Goal: Information Seeking & Learning: Find specific fact

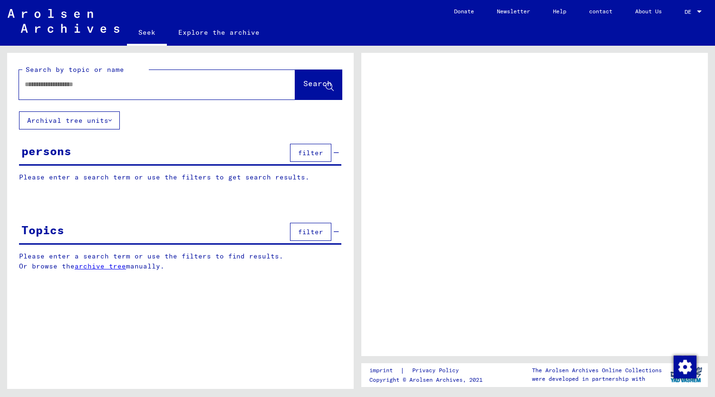
click at [550, 70] on div at bounding box center [534, 204] width 347 height 303
click at [45, 86] on input "text" at bounding box center [149, 84] width 248 height 10
type input "**"
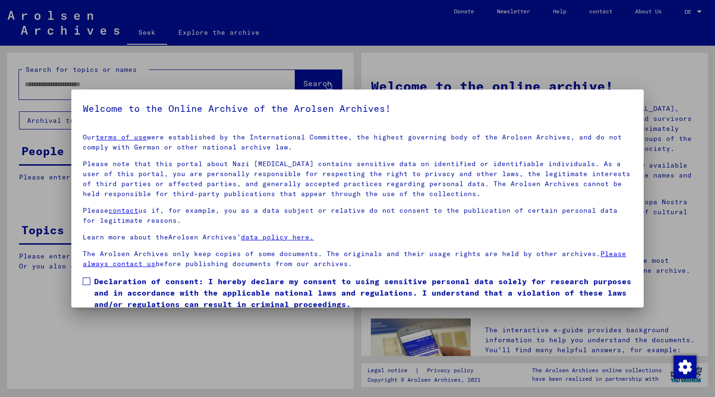
scroll to position [36, 0]
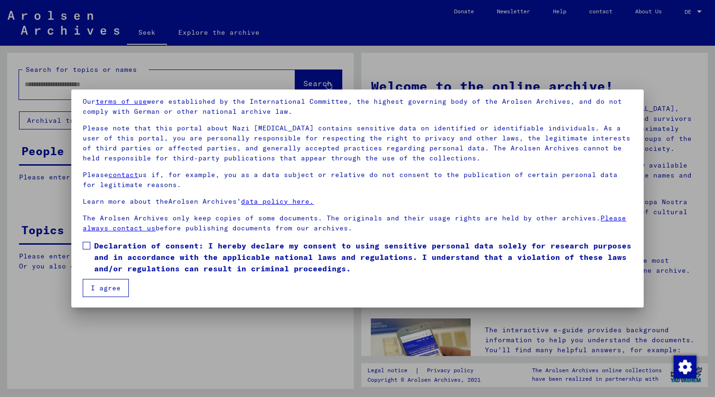
click at [85, 246] on span at bounding box center [87, 246] width 8 height 8
click at [107, 289] on font "I agree" at bounding box center [106, 287] width 30 height 9
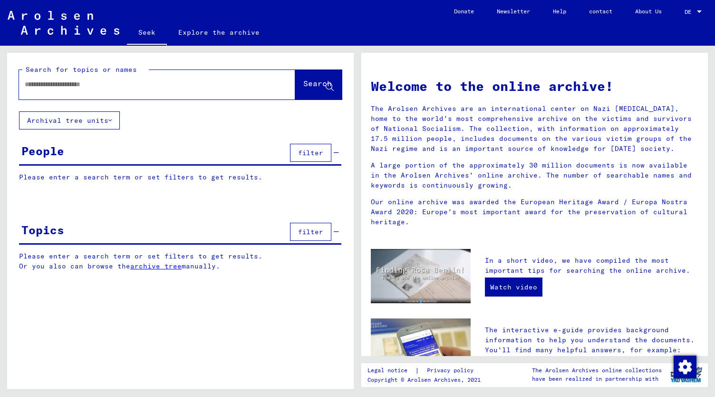
click at [51, 81] on input "text" at bounding box center [146, 84] width 242 height 10
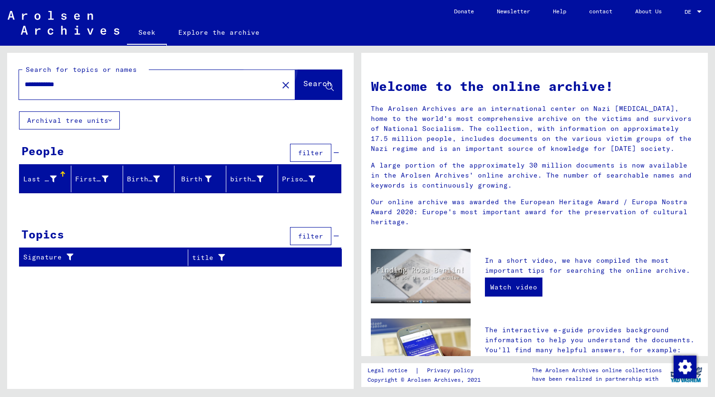
click at [309, 80] on font "Search" at bounding box center [317, 83] width 29 height 10
click at [67, 84] on input "**********" at bounding box center [146, 84] width 242 height 10
type input "**********"
click at [319, 85] on font "Search" at bounding box center [317, 83] width 29 height 10
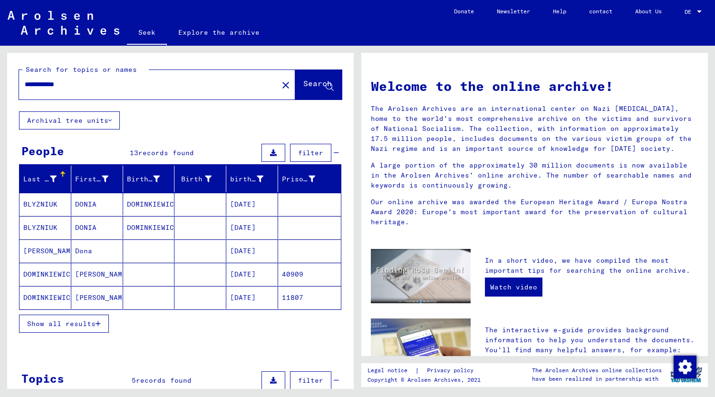
drag, startPoint x: 81, startPoint y: 86, endPoint x: 16, endPoint y: 97, distance: 66.1
click at [16, 97] on div "**********" at bounding box center [180, 82] width 347 height 58
type input "*"
type input "*******"
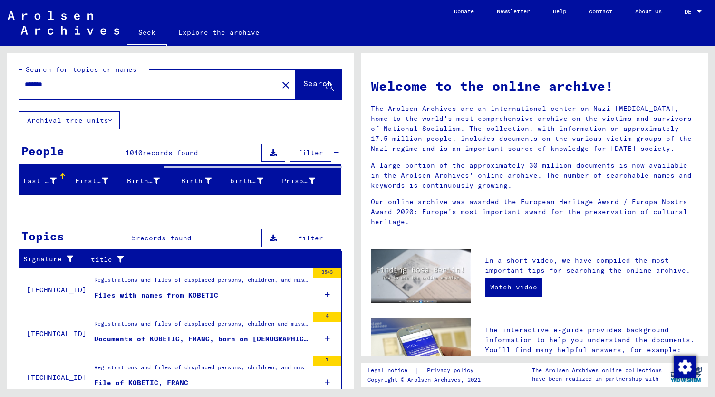
click at [357, 58] on div "Search for topics or names ******* close Search Archival tree units People 1040…" at bounding box center [179, 217] width 358 height 343
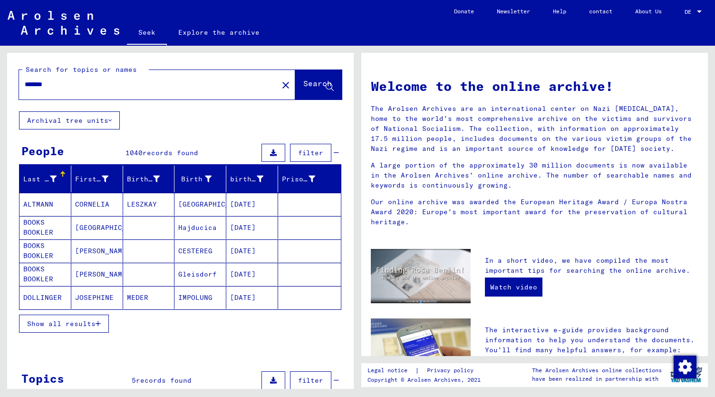
drag, startPoint x: 65, startPoint y: 84, endPoint x: 14, endPoint y: 90, distance: 51.2
click at [14, 90] on div "Search for topics or names ******* close Search" at bounding box center [180, 82] width 347 height 58
click at [303, 84] on font "Search" at bounding box center [317, 83] width 29 height 10
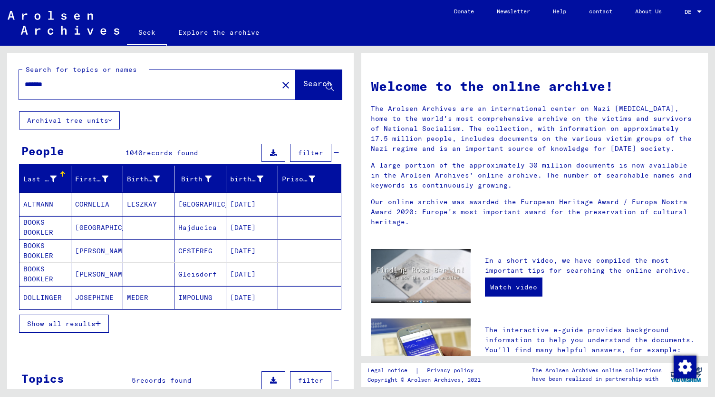
click at [303, 84] on font "Search" at bounding box center [317, 83] width 29 height 10
click at [303, 83] on font "Search" at bounding box center [317, 83] width 29 height 10
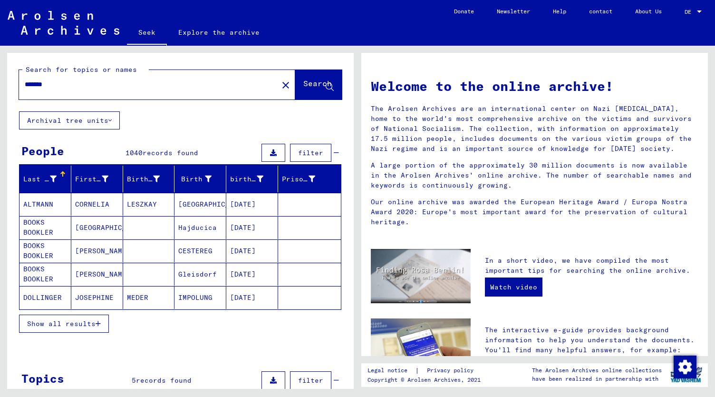
type input "**********"
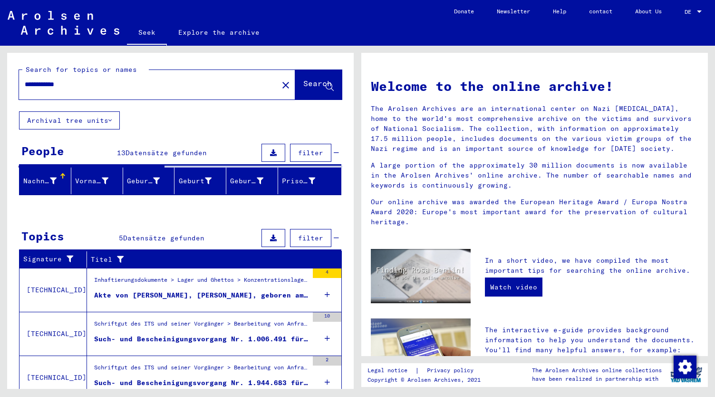
click at [77, 81] on input "**********" at bounding box center [146, 84] width 242 height 10
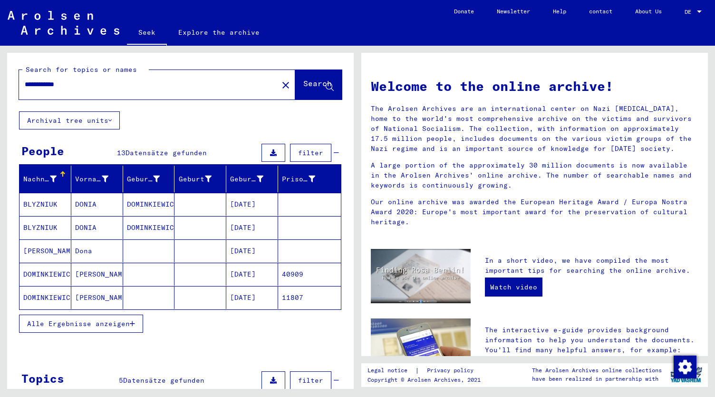
click at [77, 81] on input "**********" at bounding box center [146, 84] width 242 height 10
click at [304, 81] on font "Search" at bounding box center [317, 83] width 29 height 10
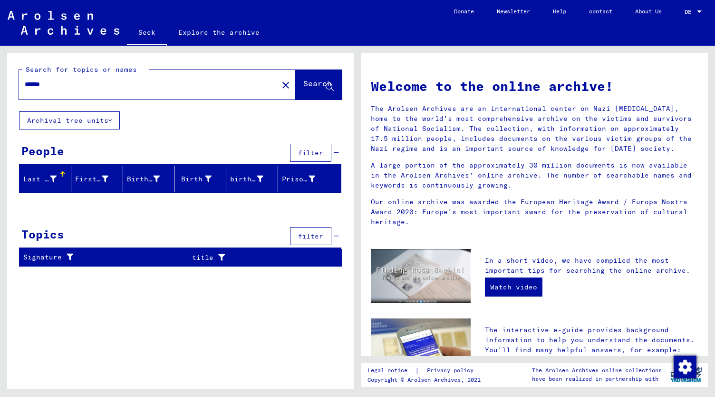
click at [29, 84] on input "******" at bounding box center [146, 84] width 242 height 10
click at [49, 87] on input "******" at bounding box center [146, 84] width 242 height 10
type input "*"
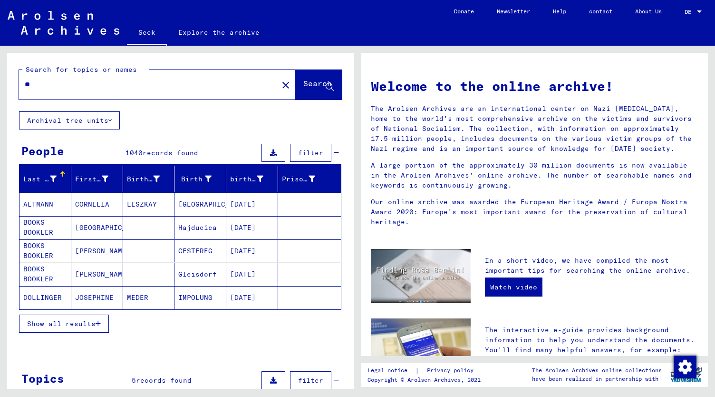
type input "*"
click at [303, 84] on font "Search" at bounding box center [317, 83] width 29 height 10
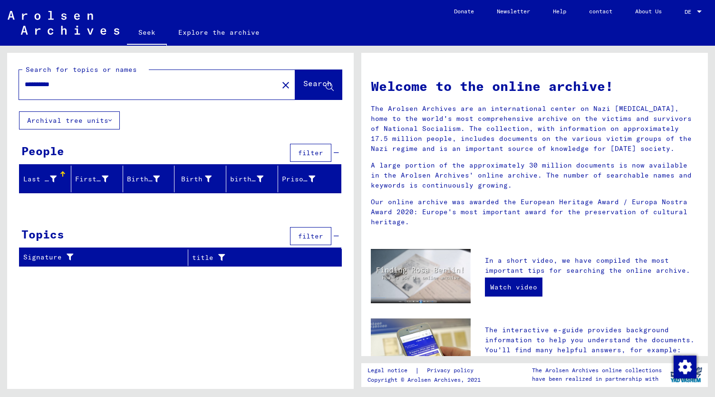
click at [84, 84] on input "**********" at bounding box center [146, 84] width 242 height 10
click at [311, 84] on font "Search" at bounding box center [317, 83] width 29 height 10
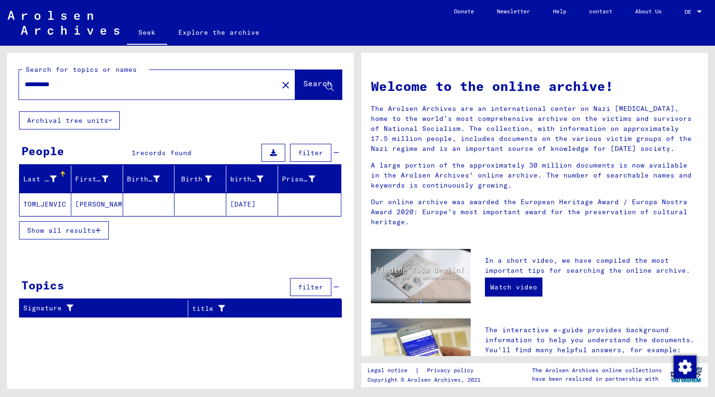
click at [50, 84] on input "**********" at bounding box center [146, 84] width 242 height 10
click at [313, 77] on button "Search" at bounding box center [318, 84] width 47 height 29
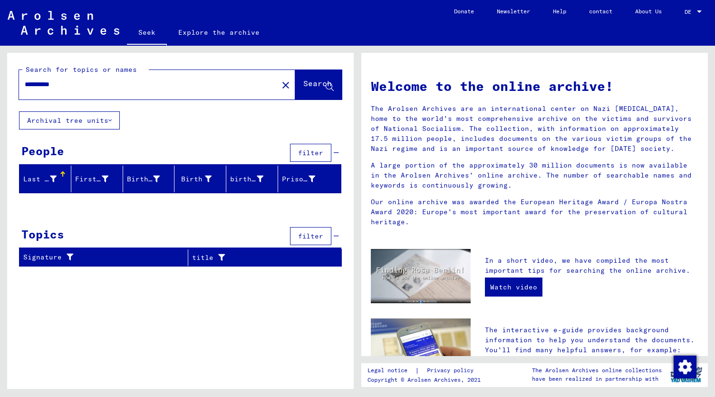
click at [68, 84] on input "**********" at bounding box center [146, 84] width 242 height 10
click at [114, 130] on div "**********" at bounding box center [180, 163] width 347 height 221
click at [74, 85] on input "**********" at bounding box center [146, 84] width 242 height 10
click at [306, 81] on font "Search" at bounding box center [317, 83] width 29 height 10
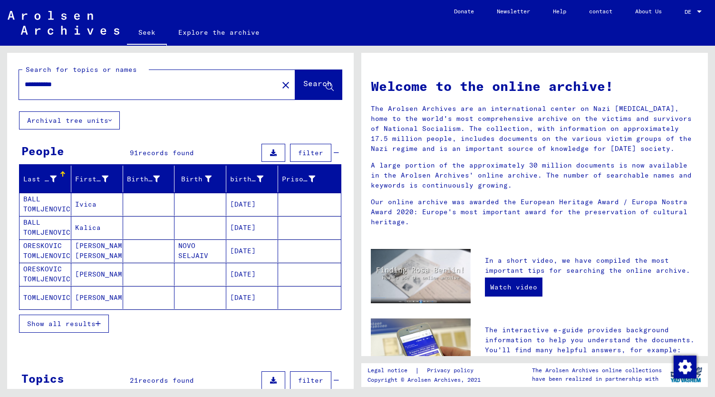
click at [69, 87] on input "**********" at bounding box center [146, 84] width 242 height 10
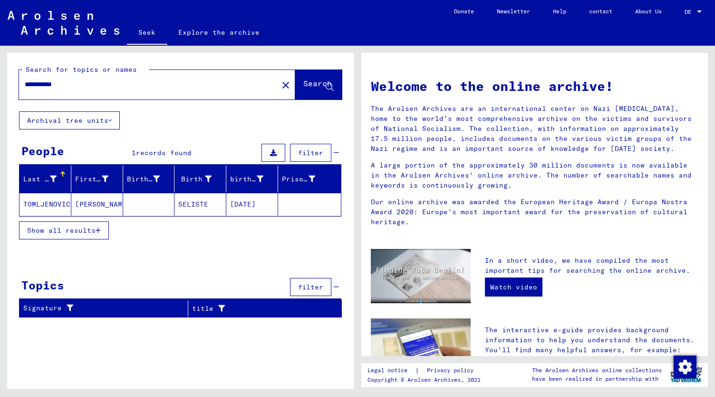
type input "**********"
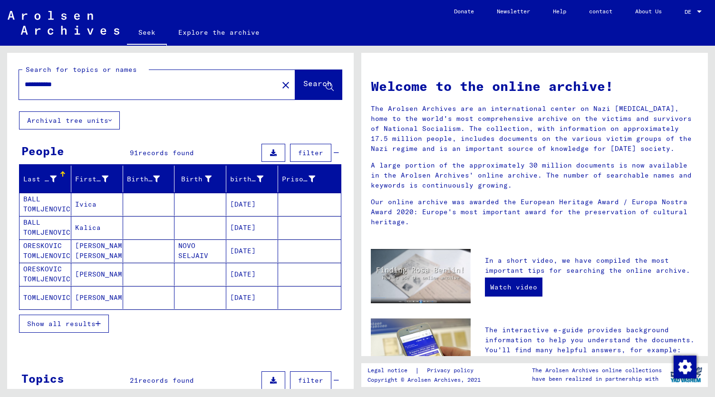
click at [76, 203] on font "Ivica" at bounding box center [85, 204] width 21 height 9
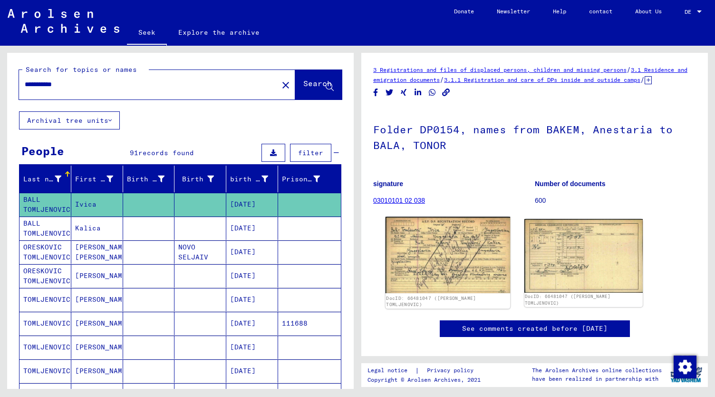
click at [432, 265] on img at bounding box center [448, 255] width 125 height 76
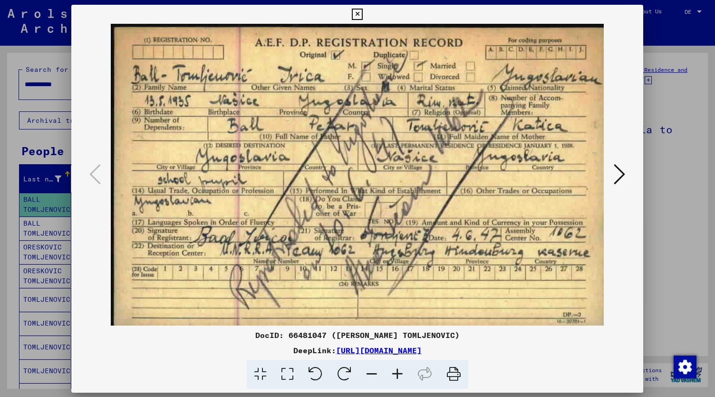
click at [432, 265] on img at bounding box center [357, 174] width 507 height 301
click at [619, 174] on icon at bounding box center [619, 173] width 11 height 23
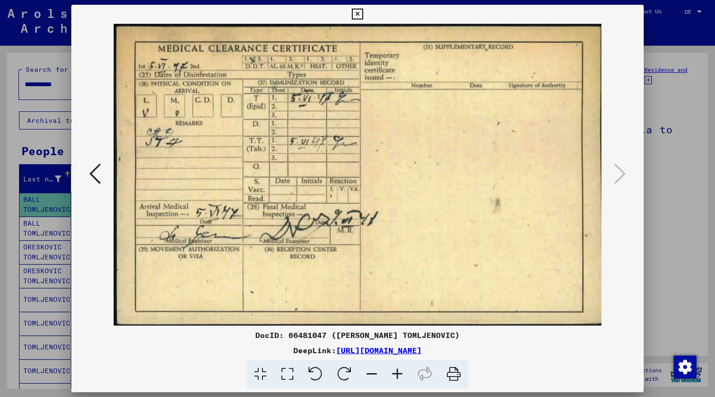
click at [354, 13] on icon at bounding box center [357, 14] width 11 height 11
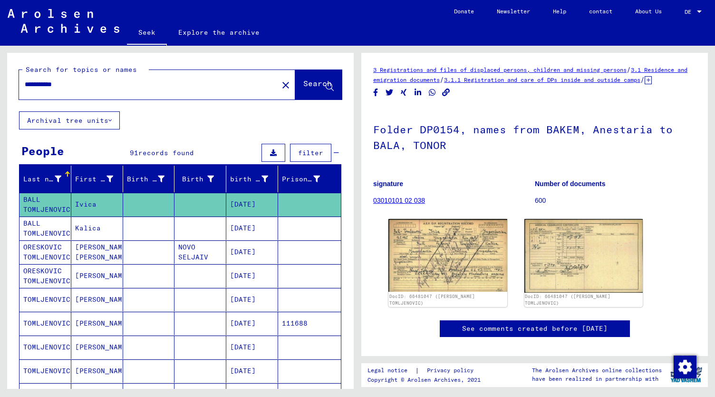
click at [90, 246] on font "[PERSON_NAME] [PERSON_NAME]" at bounding box center [103, 251] width 56 height 19
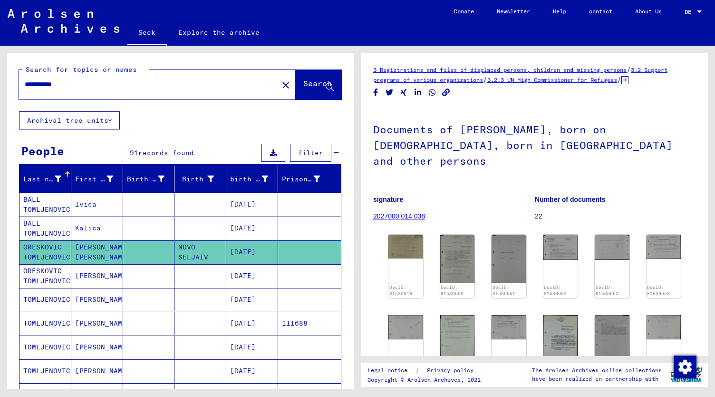
click at [42, 341] on icon at bounding box center [40, 358] width 24 height 38
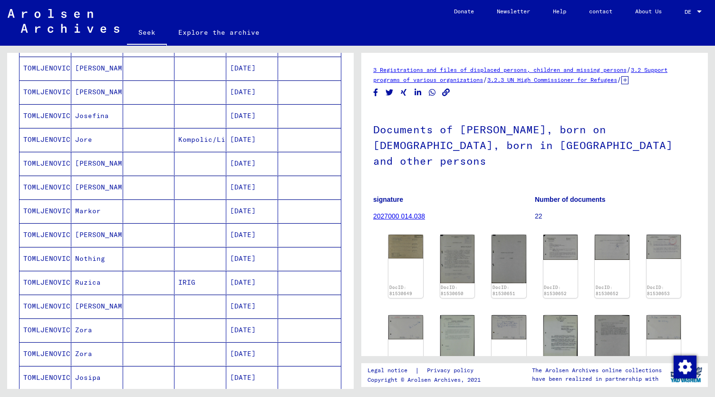
scroll to position [307, 0]
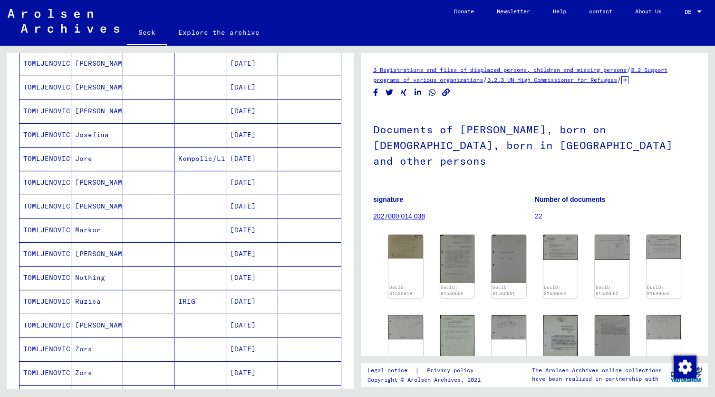
click at [87, 273] on font "Nothing" at bounding box center [90, 277] width 30 height 9
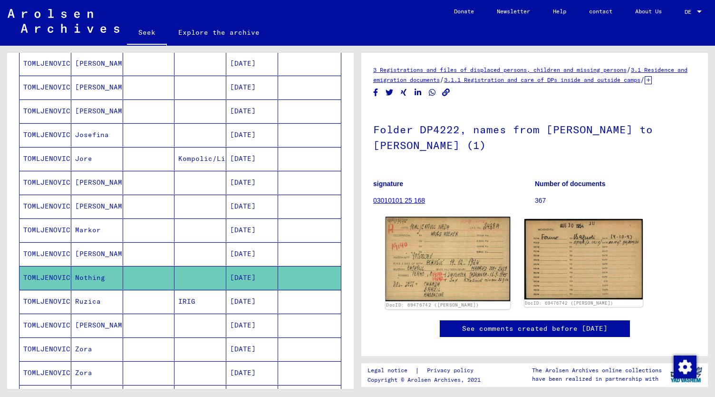
click at [450, 267] on img at bounding box center [448, 259] width 125 height 84
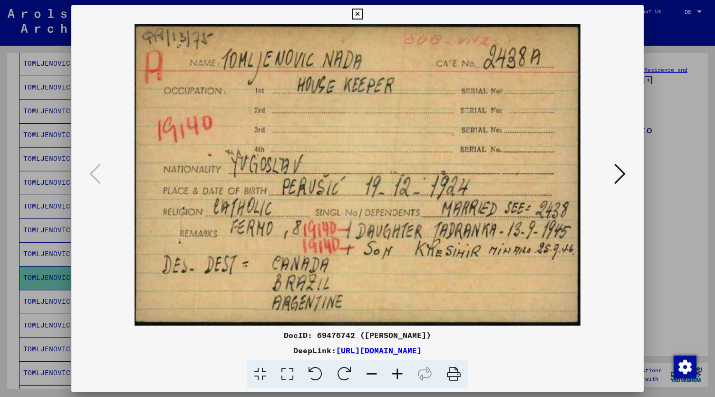
click at [357, 8] on button at bounding box center [357, 14] width 17 height 19
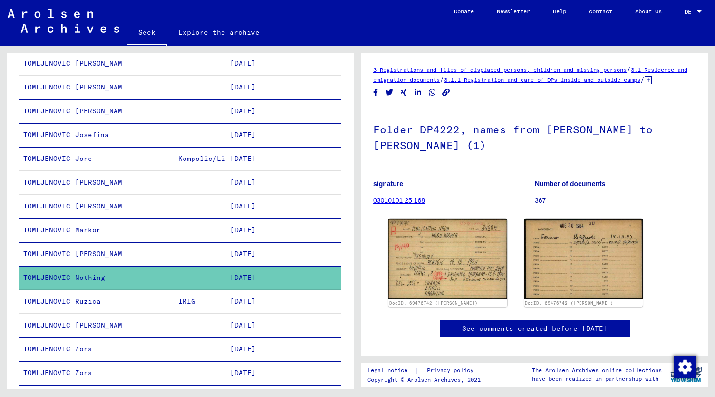
click at [84, 249] on font "[PERSON_NAME]" at bounding box center [103, 253] width 56 height 9
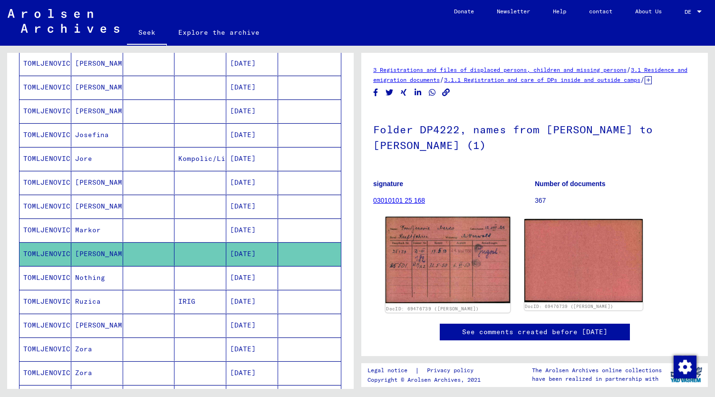
click at [440, 260] on img at bounding box center [448, 259] width 125 height 87
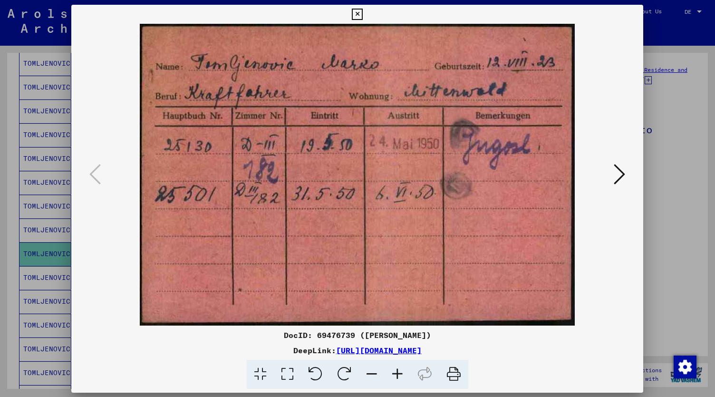
click at [440, 260] on img at bounding box center [357, 174] width 507 height 301
click at [617, 173] on icon at bounding box center [619, 173] width 11 height 23
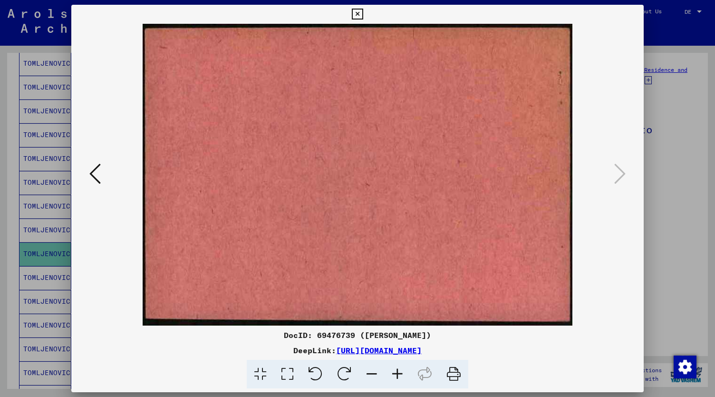
click at [358, 12] on icon at bounding box center [357, 14] width 11 height 11
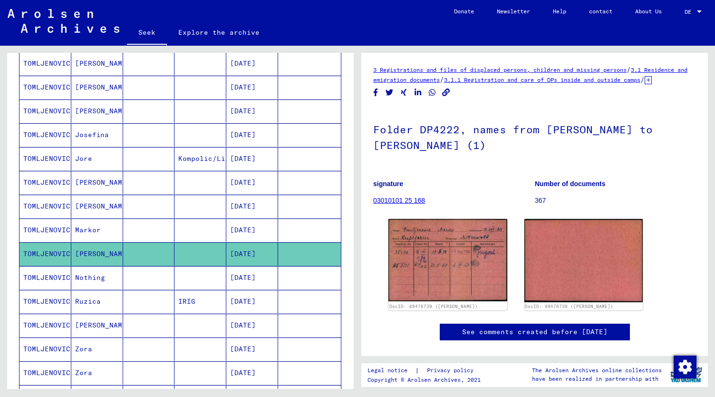
click at [90, 225] on font "Markor" at bounding box center [88, 229] width 26 height 9
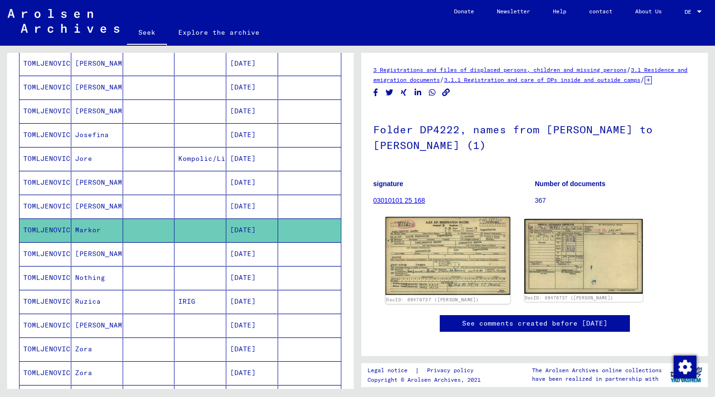
click at [450, 267] on img at bounding box center [448, 256] width 125 height 78
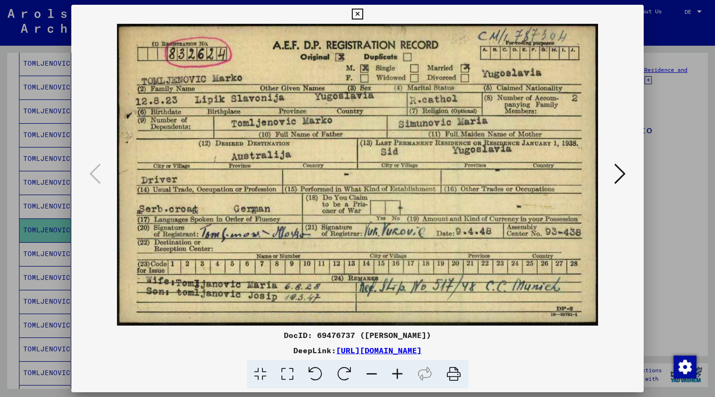
click at [621, 171] on icon at bounding box center [619, 173] width 11 height 23
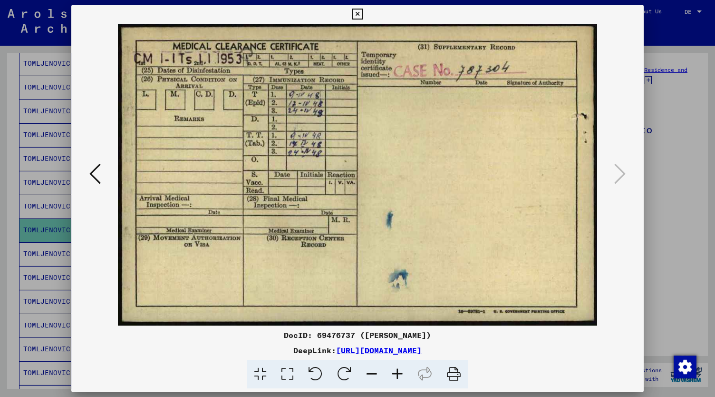
click at [359, 14] on icon at bounding box center [357, 14] width 11 height 11
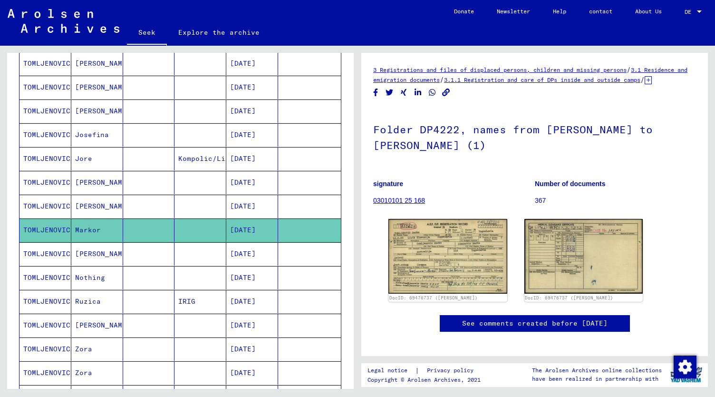
click at [89, 249] on font "[PERSON_NAME]" at bounding box center [103, 253] width 56 height 9
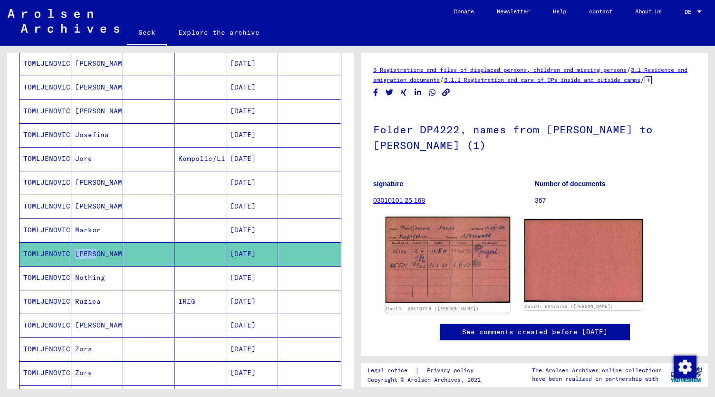
click at [415, 258] on img at bounding box center [448, 259] width 125 height 87
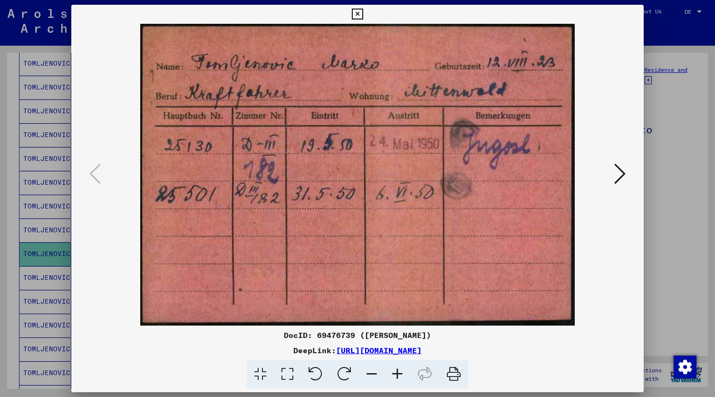
click at [619, 172] on icon at bounding box center [619, 173] width 11 height 23
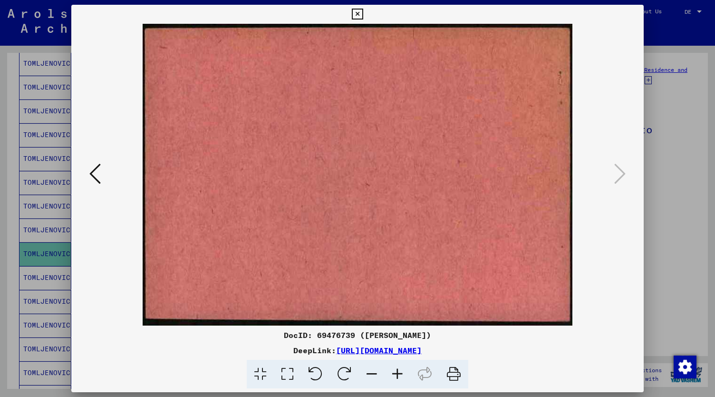
click at [357, 14] on icon at bounding box center [357, 14] width 11 height 11
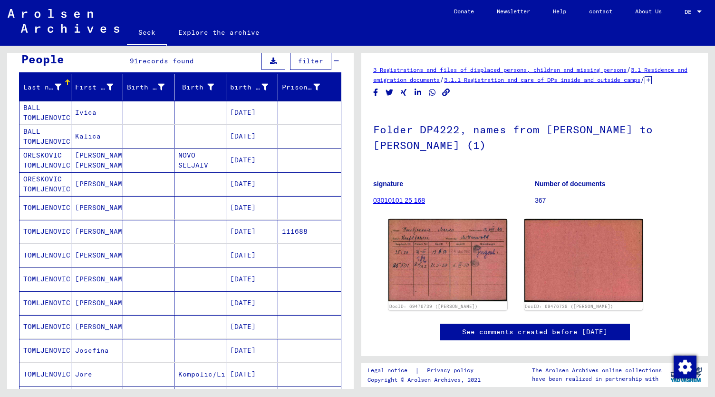
scroll to position [73, 0]
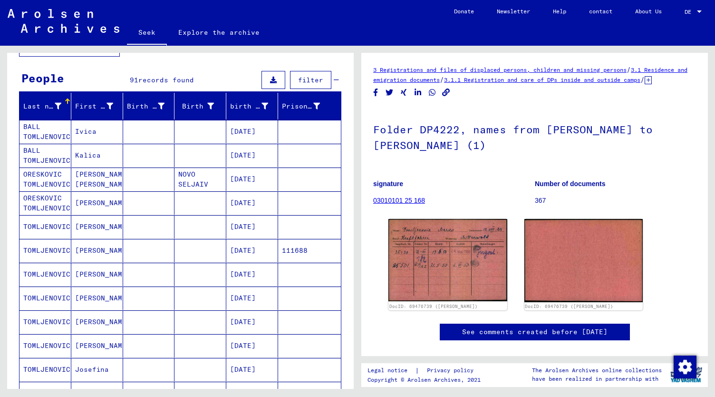
click at [51, 270] on font "TOMLJENOVIC" at bounding box center [46, 274] width 47 height 9
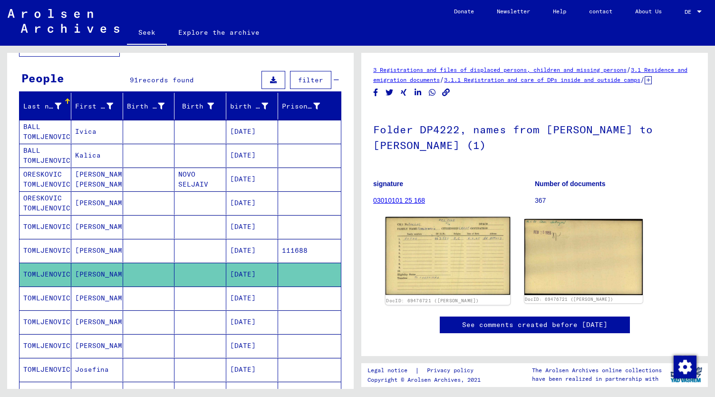
click at [426, 270] on img at bounding box center [448, 256] width 125 height 78
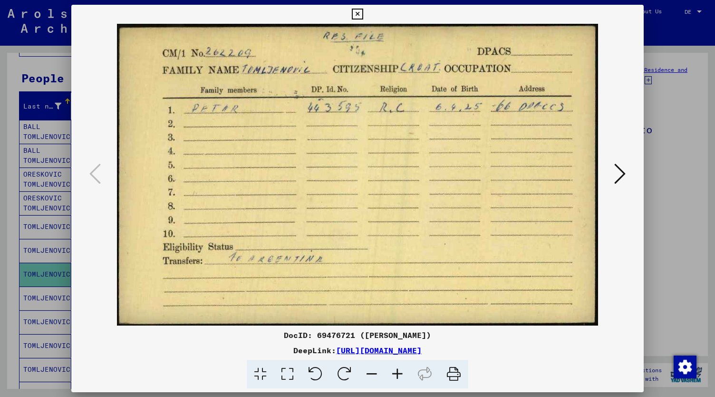
click at [617, 176] on icon at bounding box center [619, 173] width 11 height 23
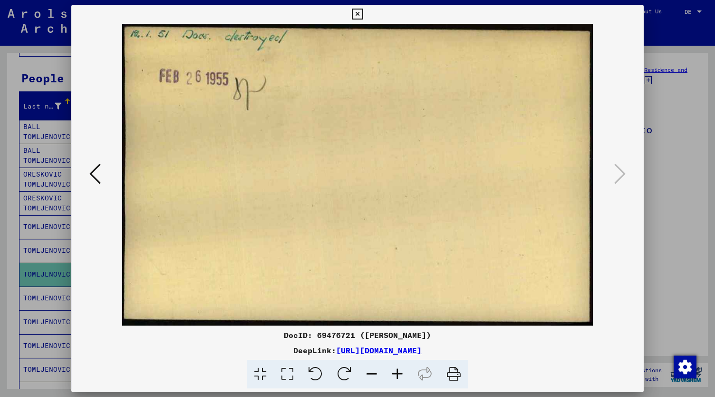
click at [360, 11] on icon at bounding box center [357, 14] width 11 height 11
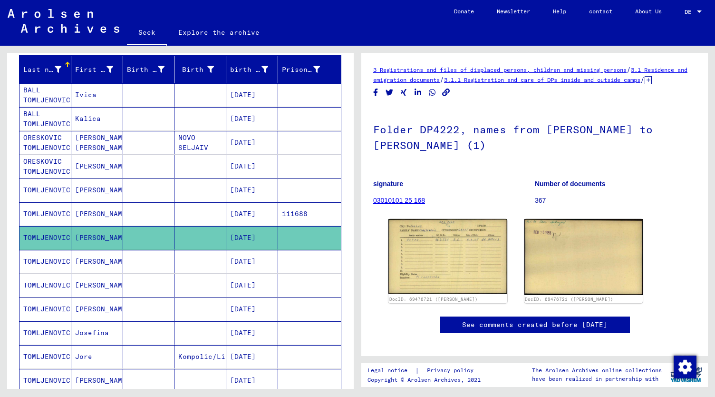
scroll to position [108, 0]
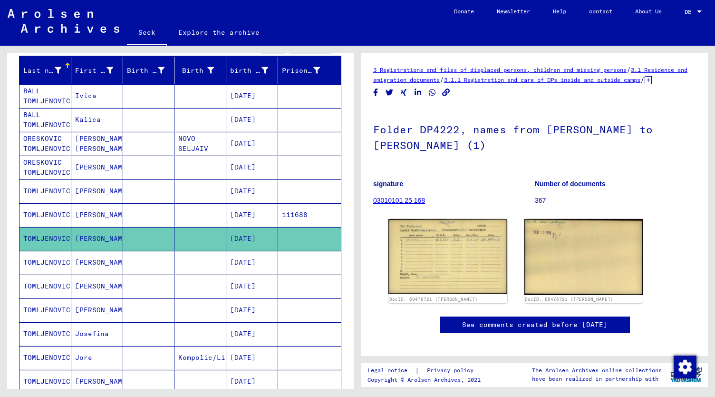
click at [98, 141] on font "[PERSON_NAME] [PERSON_NAME]" at bounding box center [103, 143] width 56 height 19
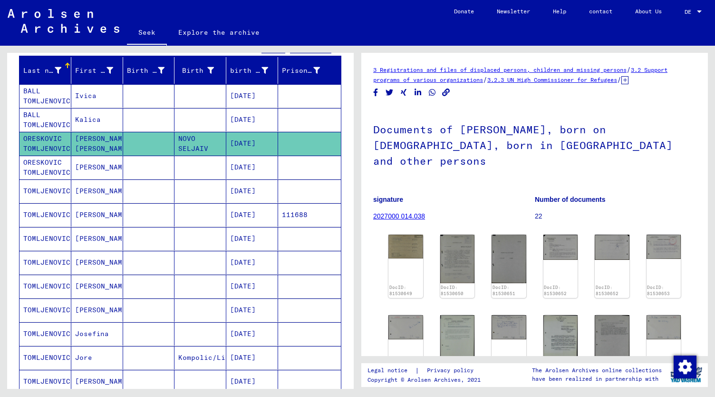
click at [99, 161] on mat-cell "[PERSON_NAME]" at bounding box center [97, 166] width 52 height 23
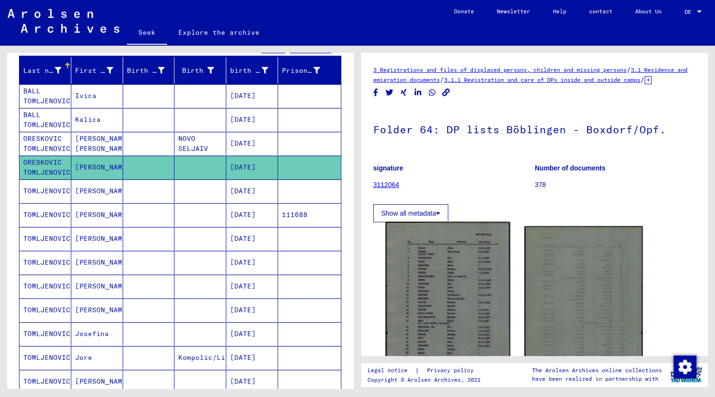
click at [468, 305] on img at bounding box center [448, 309] width 125 height 174
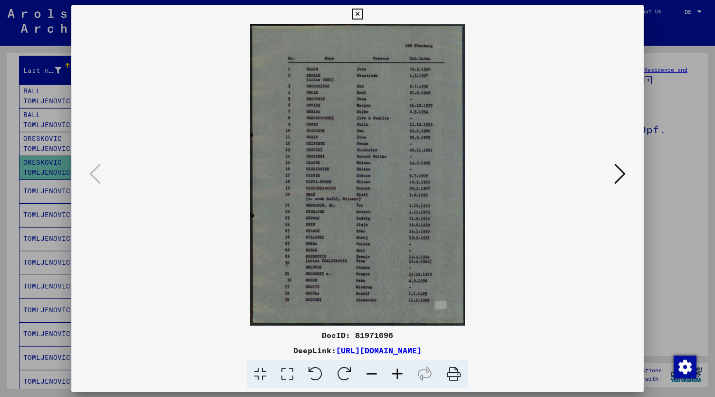
click at [468, 305] on img at bounding box center [357, 174] width 507 height 301
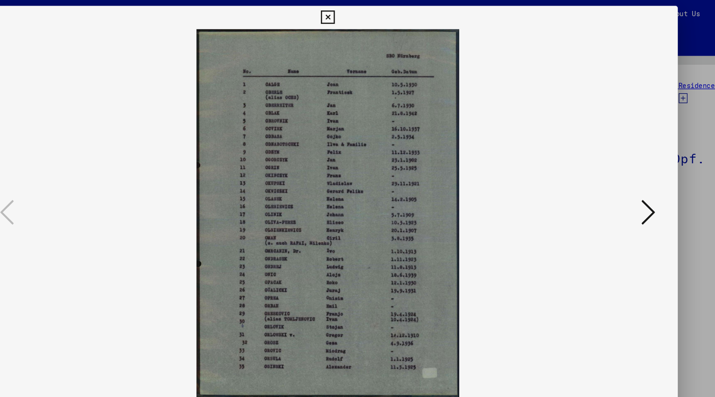
click at [619, 173] on icon at bounding box center [619, 173] width 11 height 23
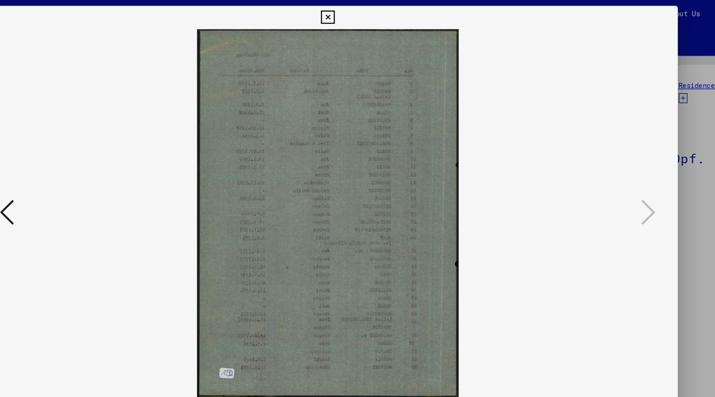
click at [357, 11] on icon at bounding box center [357, 14] width 11 height 11
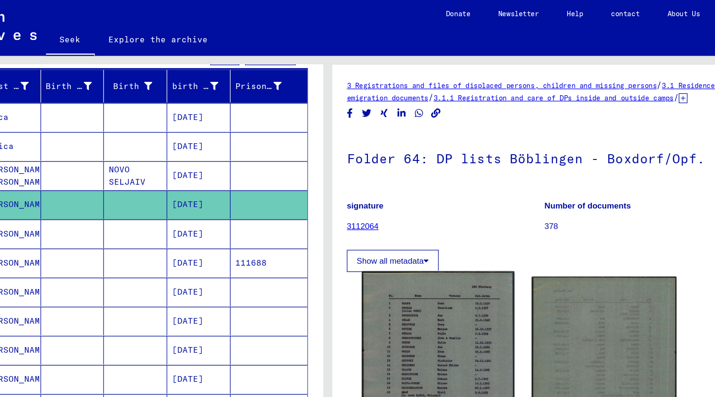
scroll to position [107, 0]
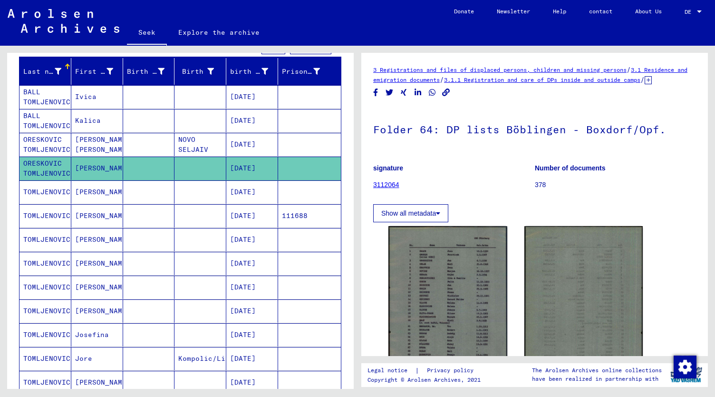
click at [94, 233] on mat-cell "[PERSON_NAME]" at bounding box center [97, 239] width 52 height 23
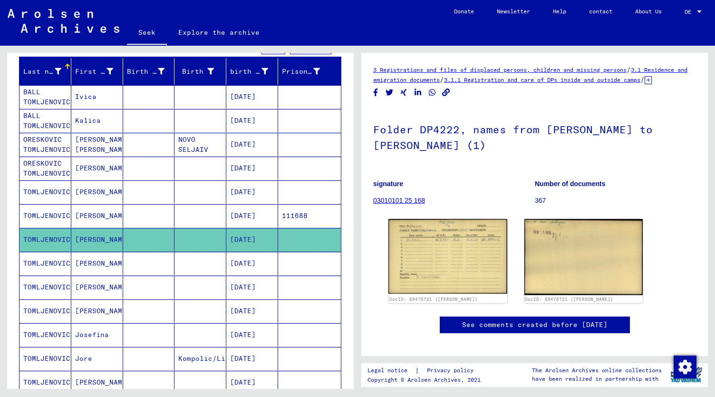
click at [88, 284] on font "[PERSON_NAME]" at bounding box center [103, 286] width 56 height 9
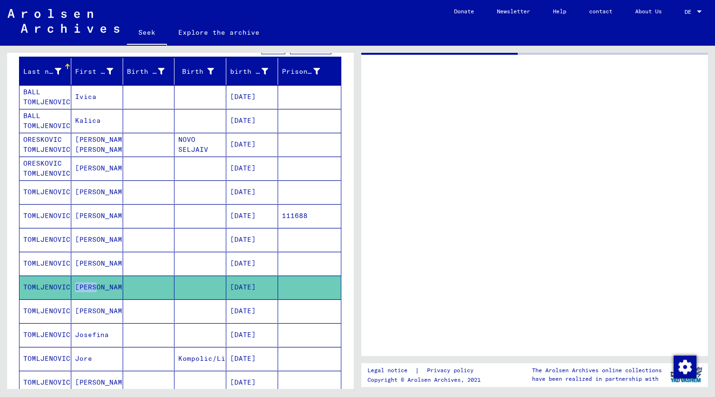
click at [88, 284] on font "[PERSON_NAME]" at bounding box center [103, 286] width 56 height 9
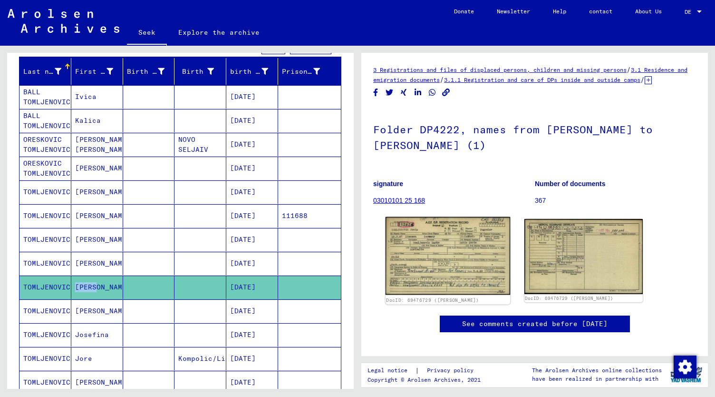
click at [438, 266] on img at bounding box center [448, 256] width 125 height 78
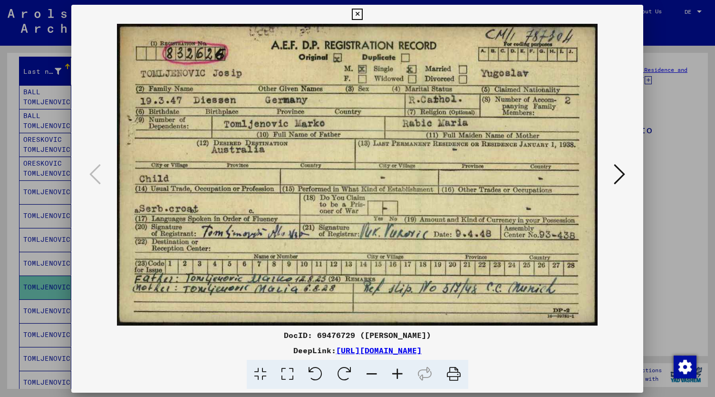
click at [438, 266] on img at bounding box center [357, 174] width 507 height 301
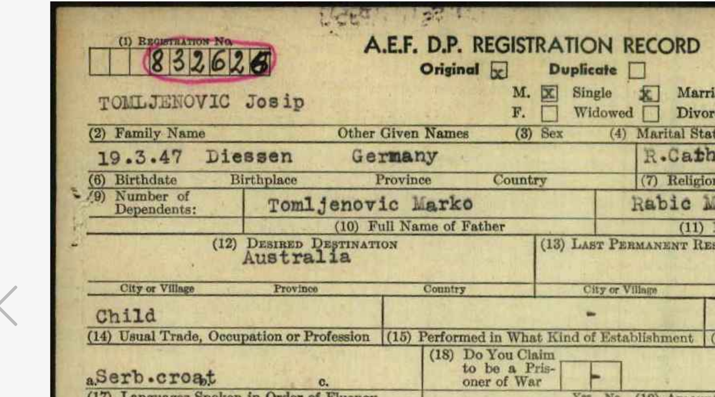
click at [318, 158] on img at bounding box center [357, 174] width 507 height 301
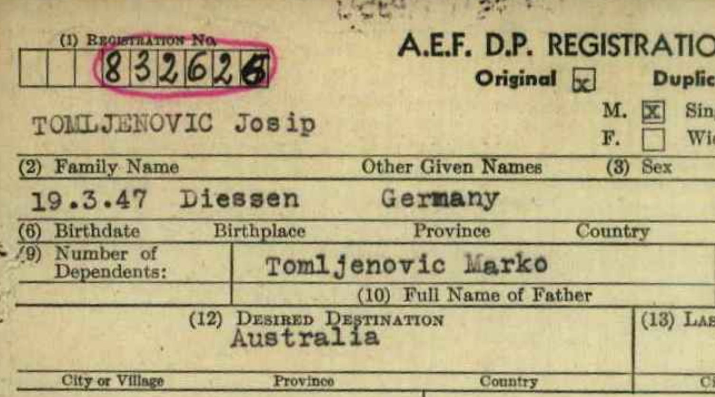
click at [252, 88] on img at bounding box center [357, 174] width 507 height 301
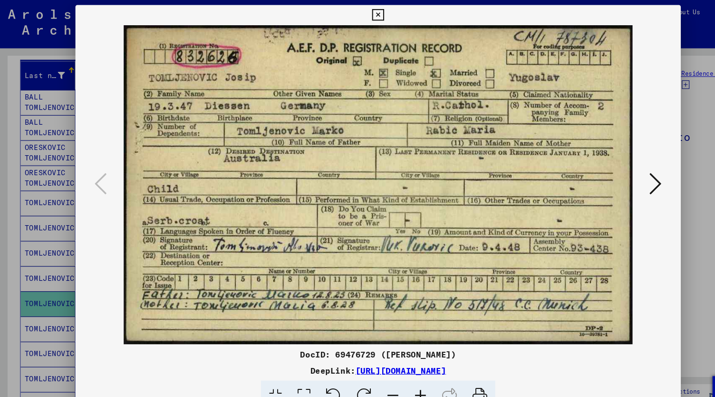
click at [365, 18] on button at bounding box center [357, 14] width 17 height 19
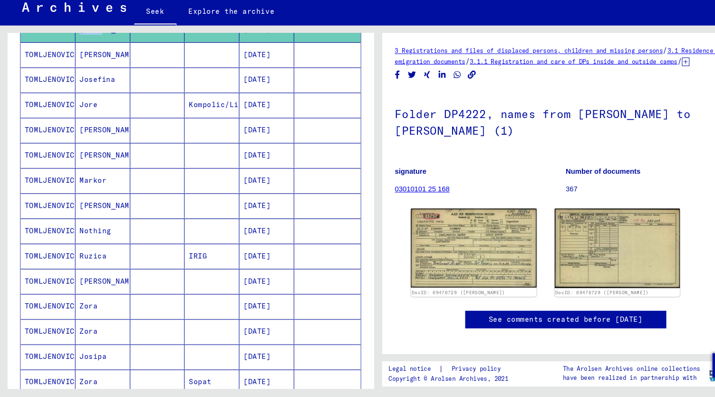
scroll to position [327, 0]
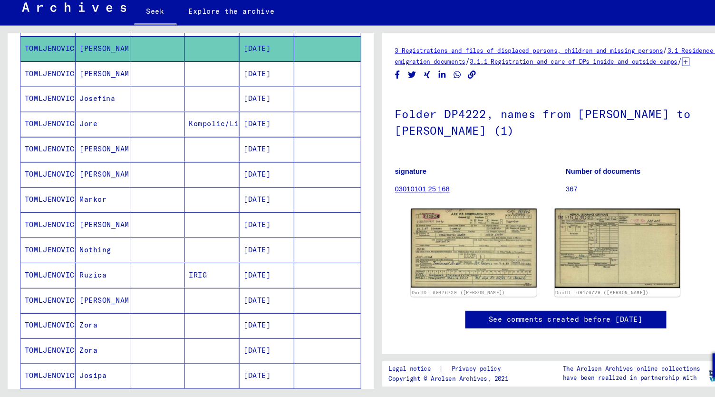
click at [84, 253] on font "Nothing" at bounding box center [90, 257] width 30 height 9
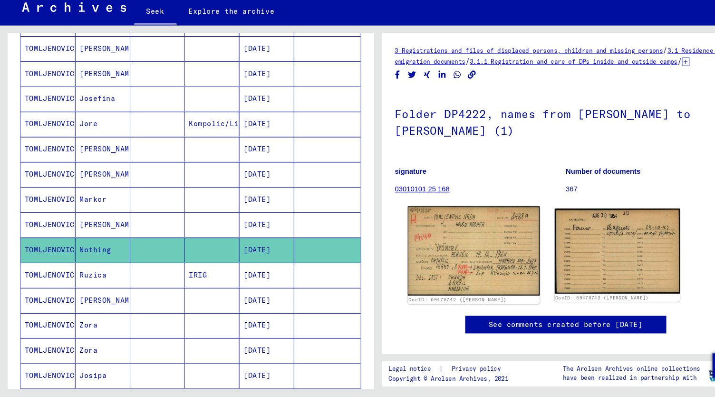
click at [438, 272] on img at bounding box center [448, 259] width 125 height 84
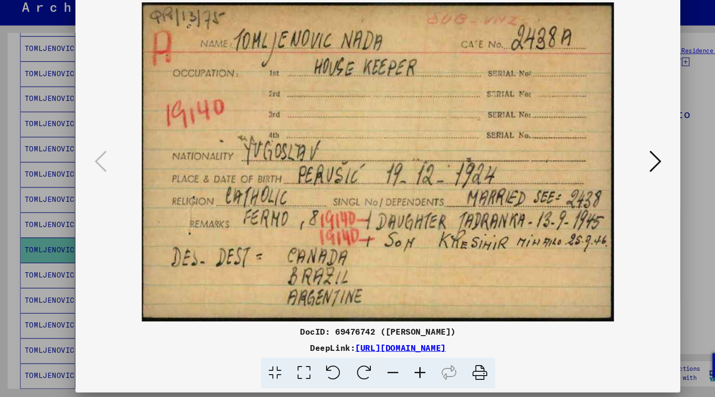
click at [438, 272] on img at bounding box center [357, 174] width 507 height 301
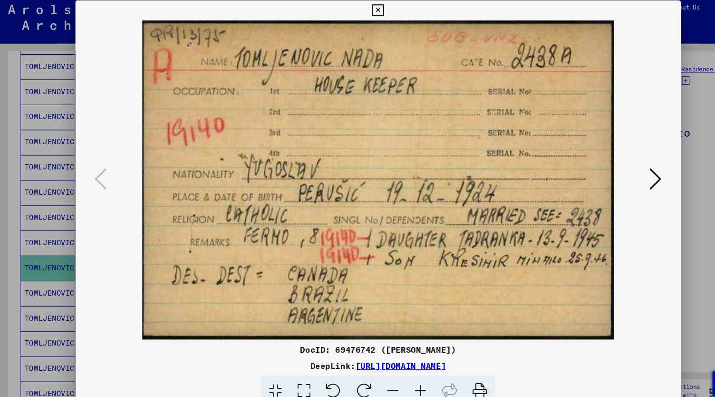
click at [357, 11] on icon at bounding box center [357, 14] width 11 height 11
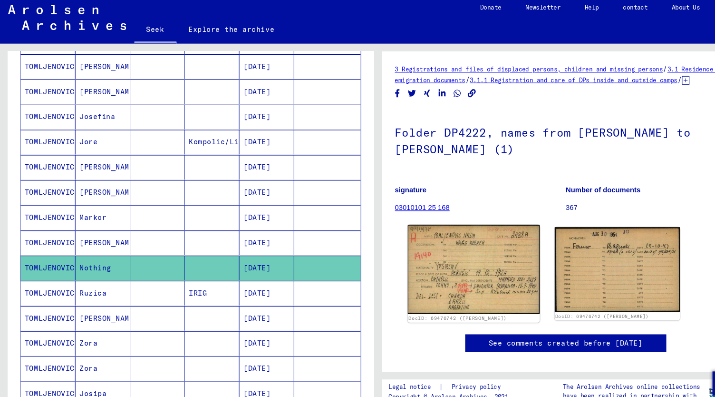
click at [427, 265] on img at bounding box center [448, 259] width 125 height 84
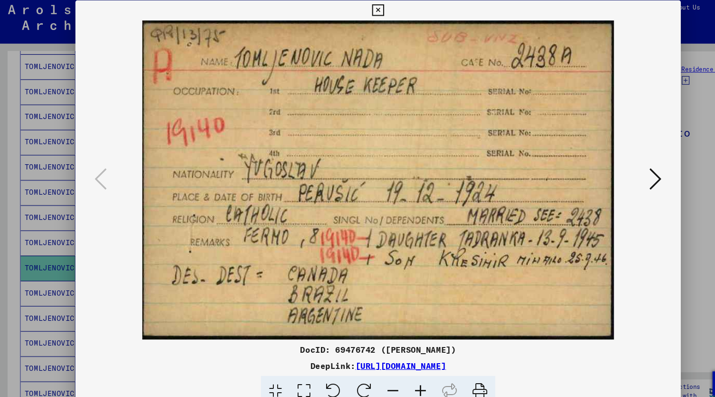
click at [355, 14] on icon at bounding box center [357, 14] width 11 height 11
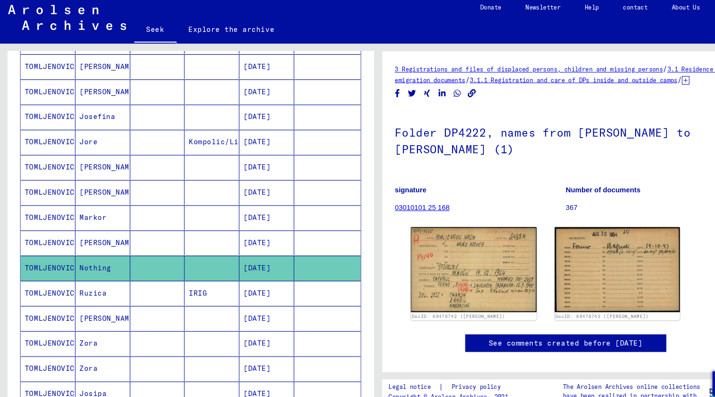
click at [87, 229] on font "[PERSON_NAME]" at bounding box center [103, 233] width 56 height 9
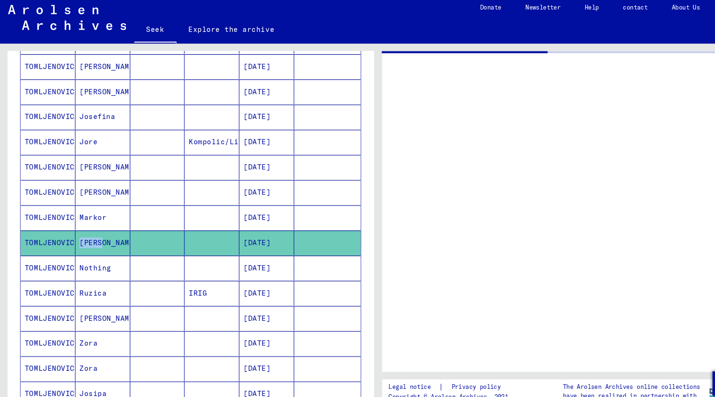
click at [87, 229] on font "[PERSON_NAME]" at bounding box center [103, 233] width 56 height 9
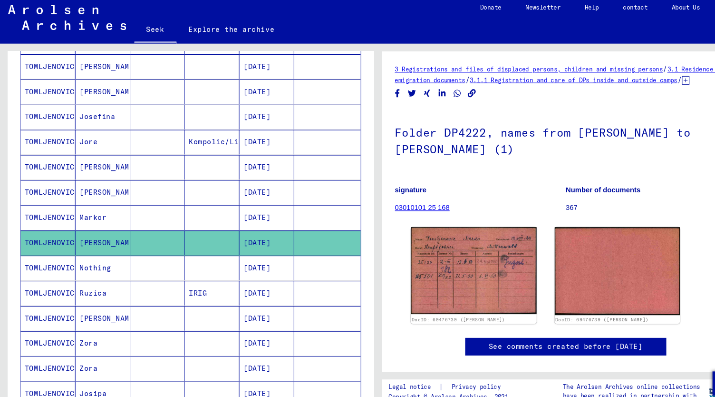
click at [86, 205] on font "Markor" at bounding box center [88, 209] width 26 height 9
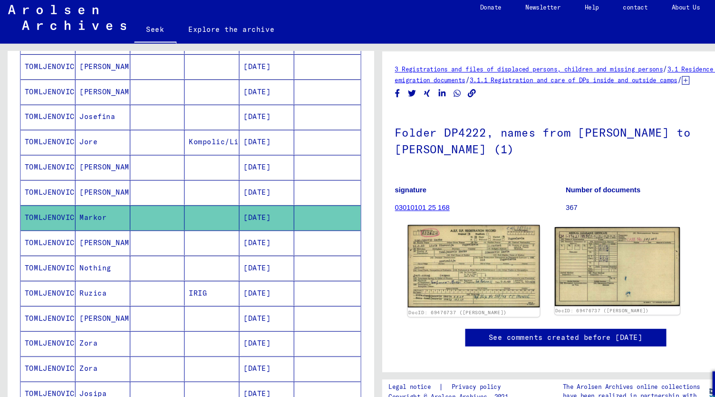
click at [465, 262] on img at bounding box center [448, 256] width 125 height 78
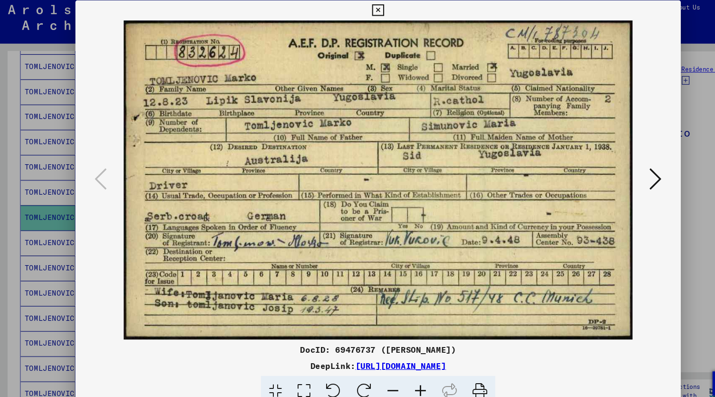
click at [357, 13] on icon at bounding box center [357, 14] width 11 height 11
